Goal: Information Seeking & Learning: Learn about a topic

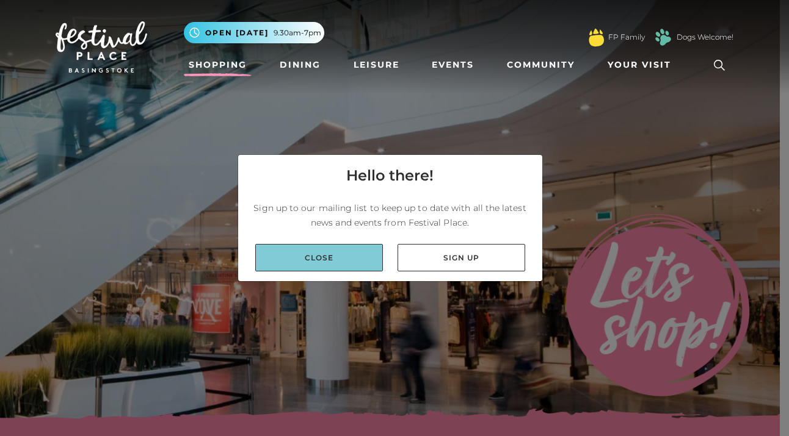
click at [322, 258] on link "Close" at bounding box center [319, 257] width 128 height 27
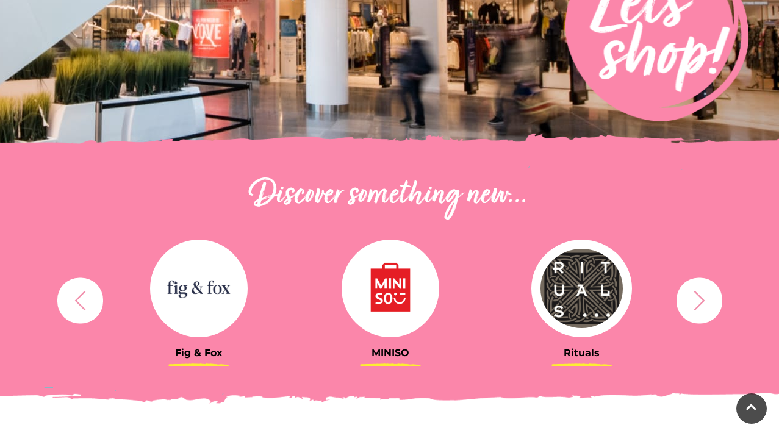
scroll to position [389, 0]
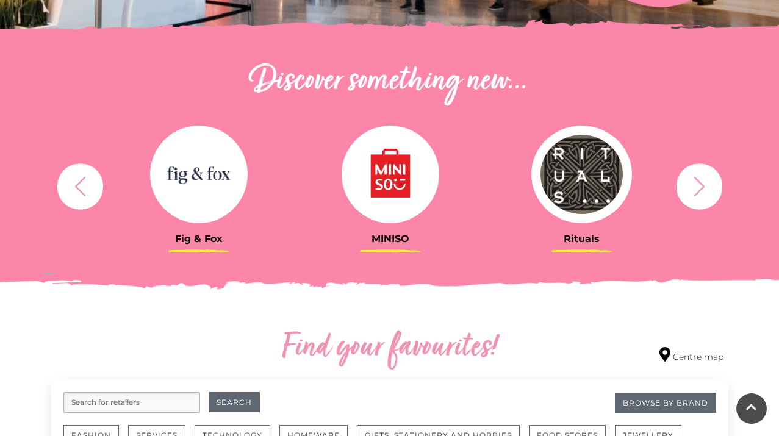
click at [710, 183] on icon "button" at bounding box center [700, 186] width 23 height 23
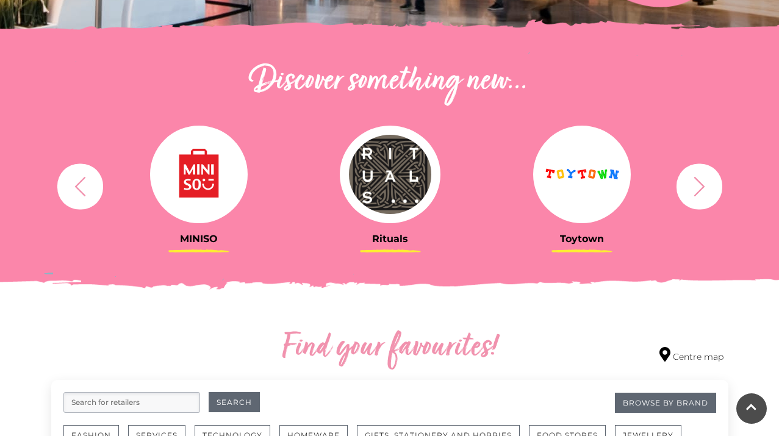
click at [710, 183] on icon "button" at bounding box center [700, 186] width 23 height 23
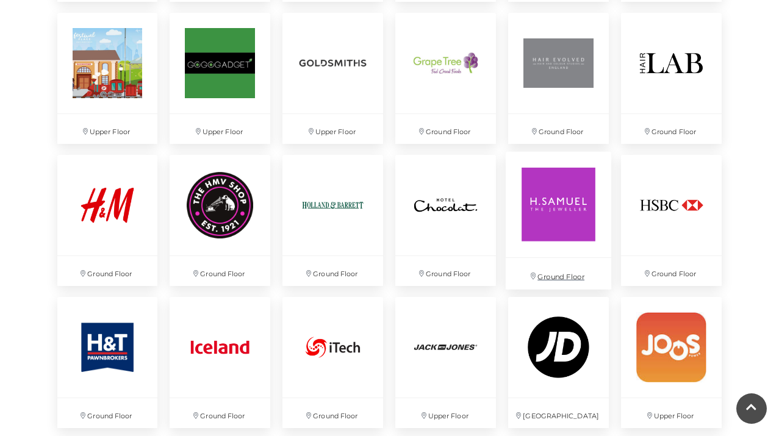
scroll to position [1591, 0]
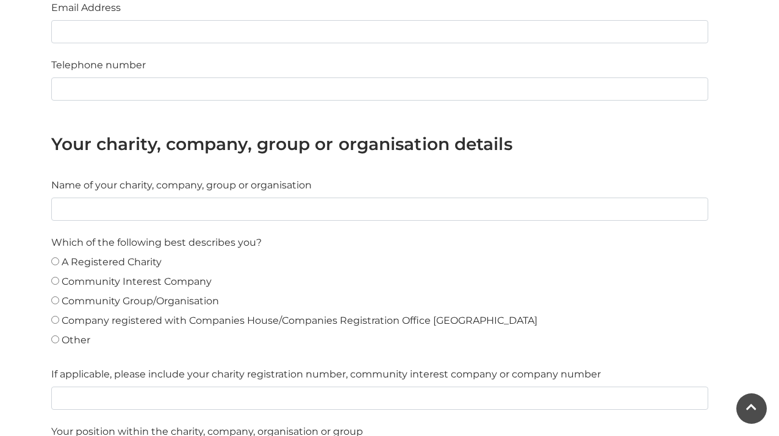
scroll to position [334, 0]
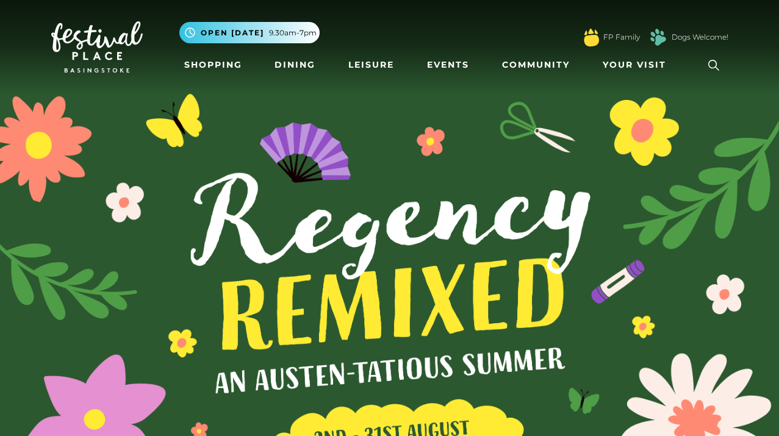
scroll to position [2, 0]
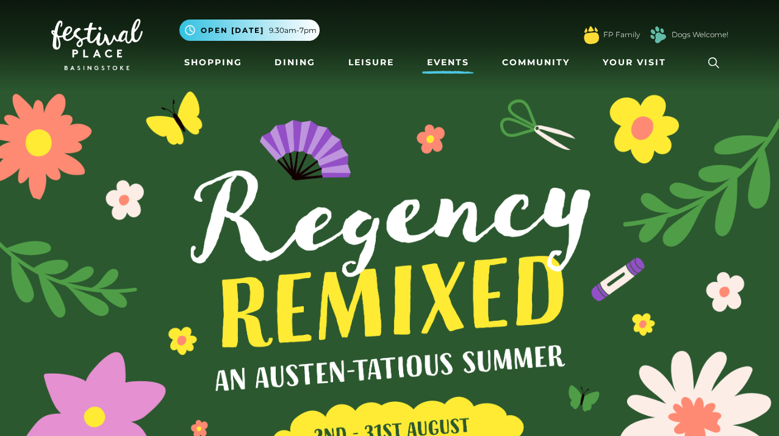
click at [452, 60] on link "Events" at bounding box center [448, 62] width 52 height 23
click at [452, 66] on link "Events" at bounding box center [448, 62] width 52 height 23
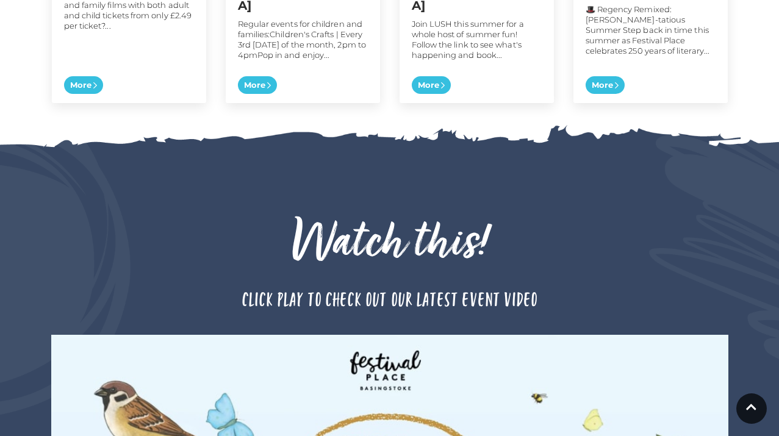
scroll to position [1132, 0]
